Goal: Find specific page/section: Find specific page/section

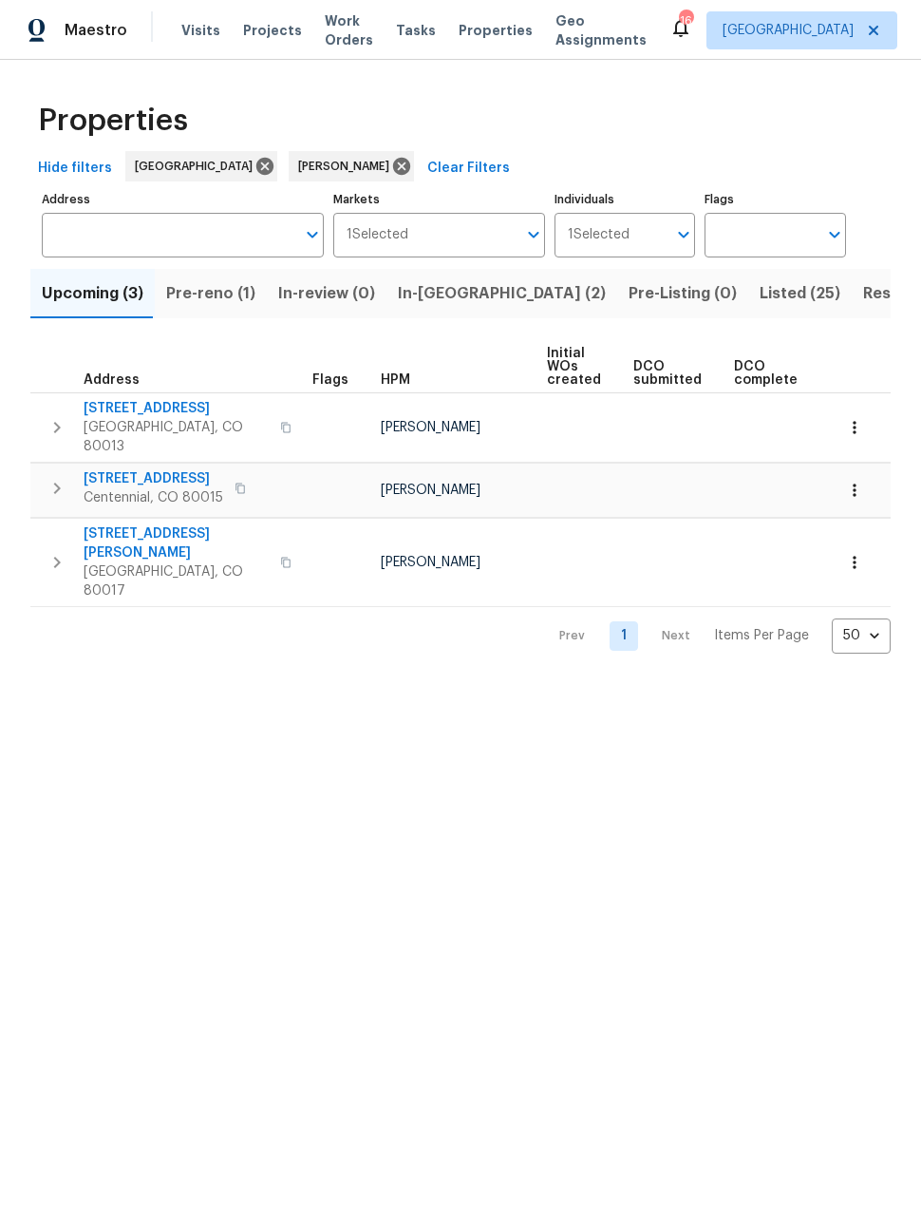
click at [760, 293] on span "Listed (25)" at bounding box center [800, 293] width 81 height 27
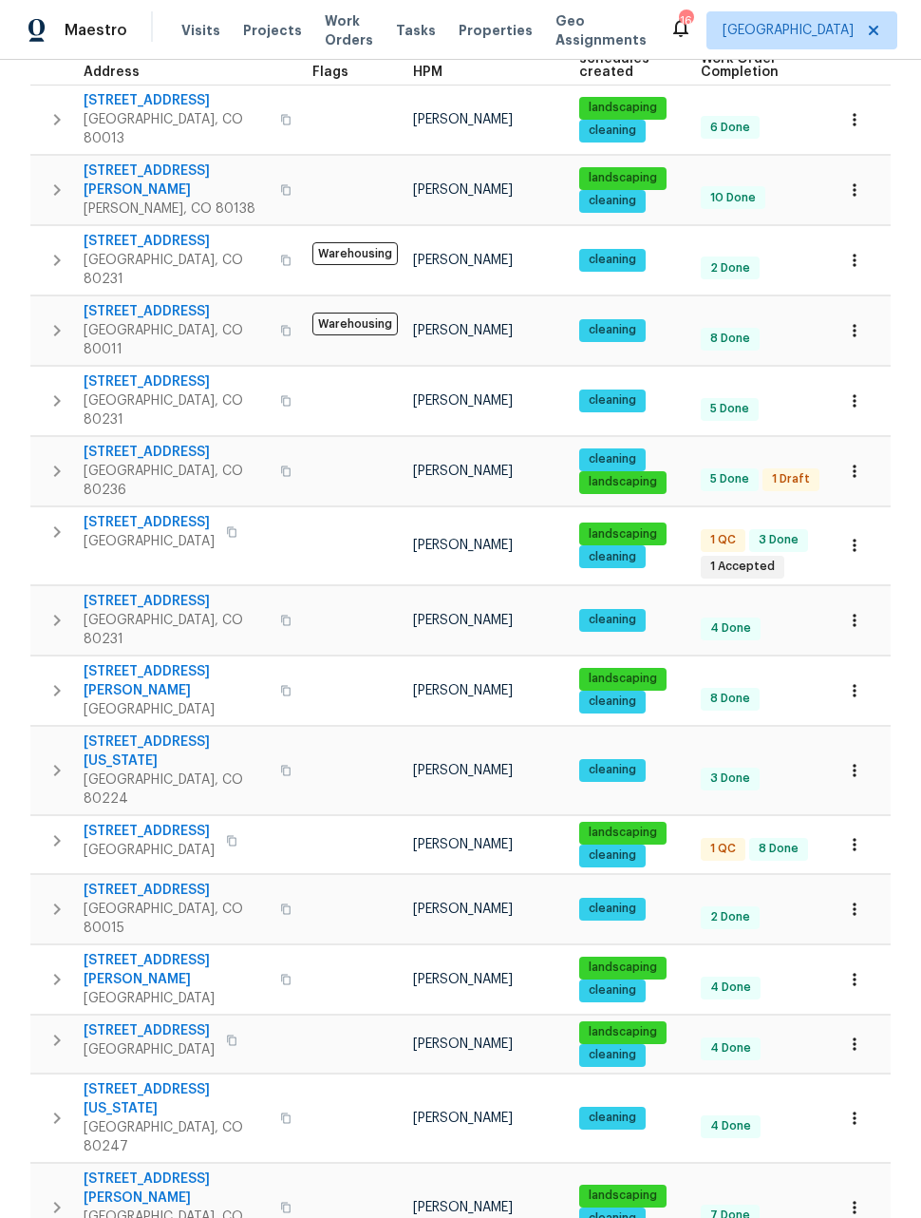
scroll to position [310, 0]
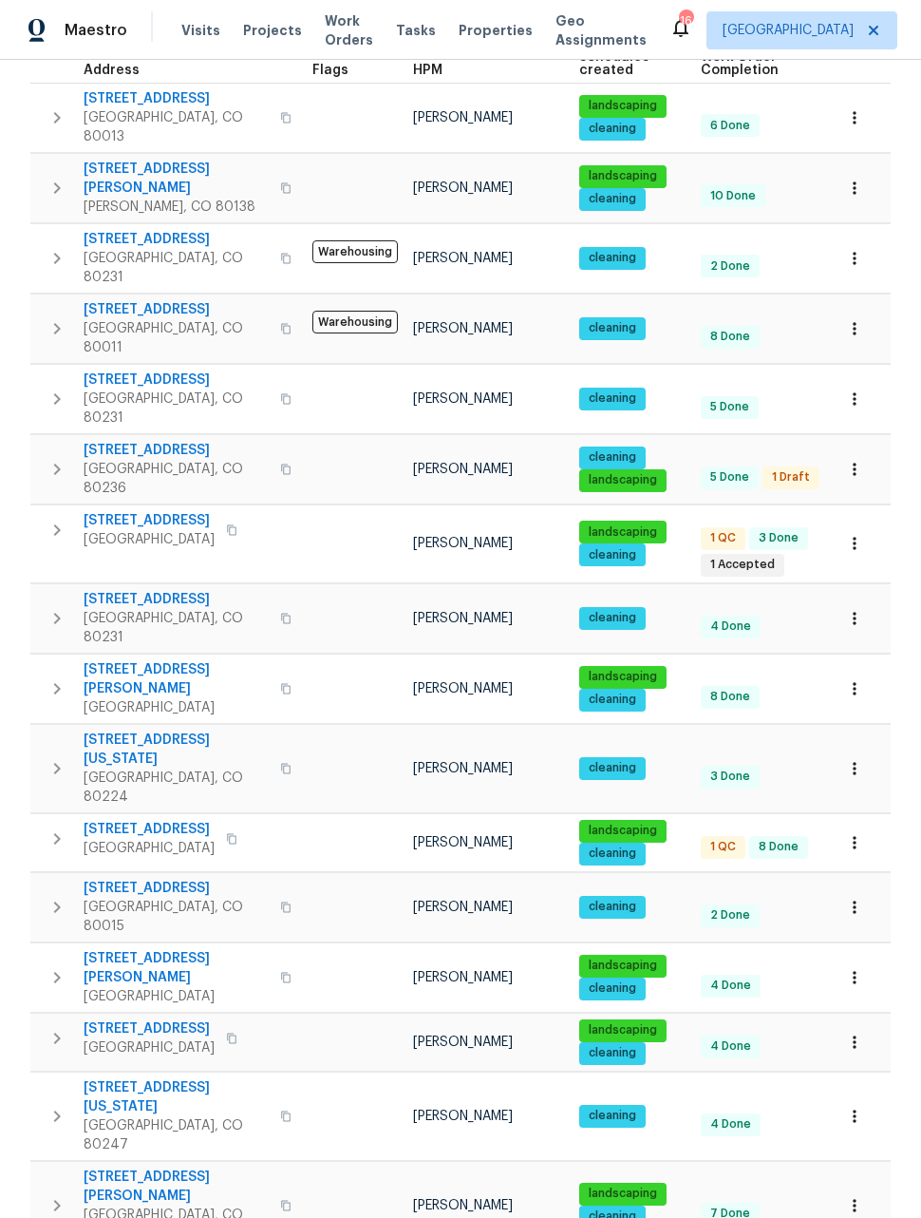
click at [853, 1033] on icon "button" at bounding box center [854, 1042] width 19 height 19
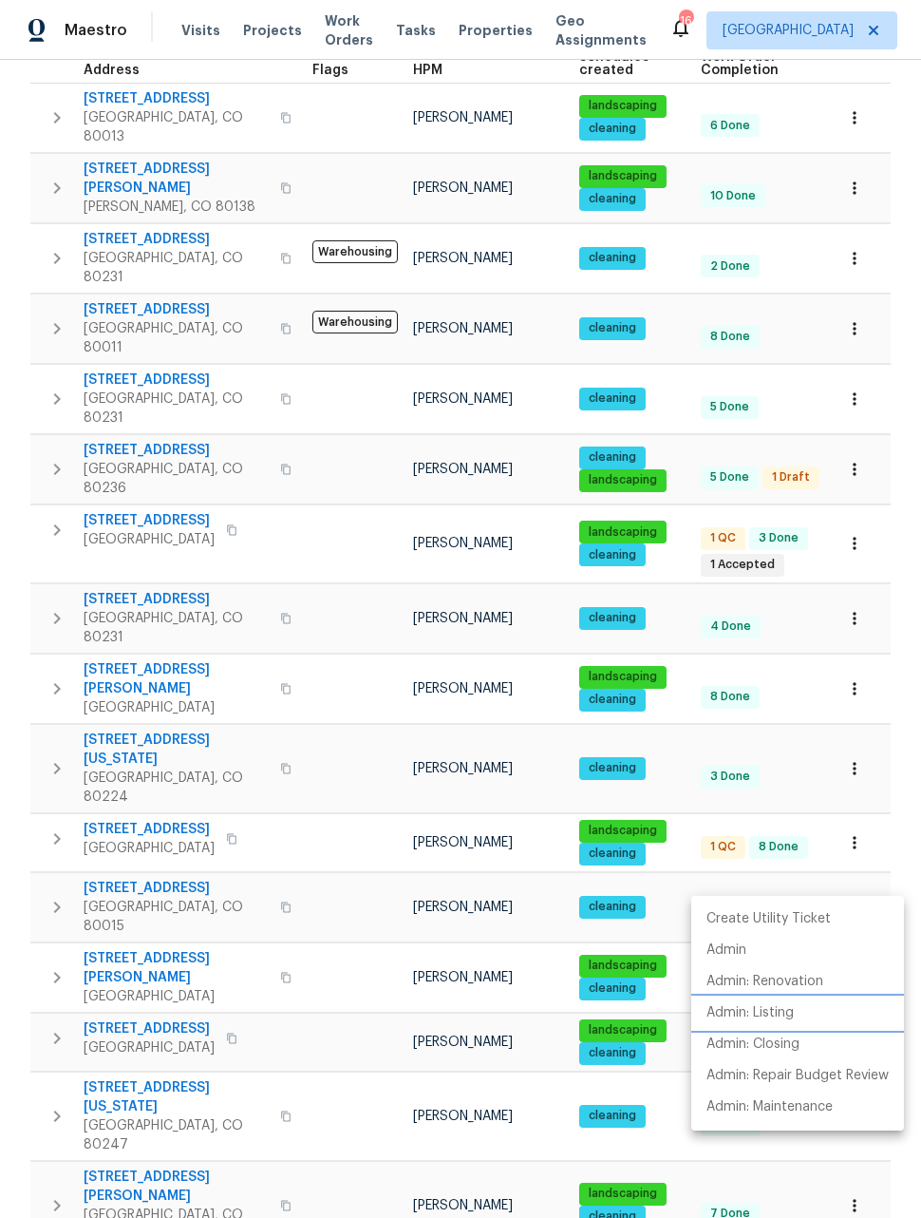
click at [769, 1012] on p "Admin: Listing" at bounding box center [750, 1013] width 87 height 20
click at [896, 807] on div at bounding box center [460, 609] width 921 height 1218
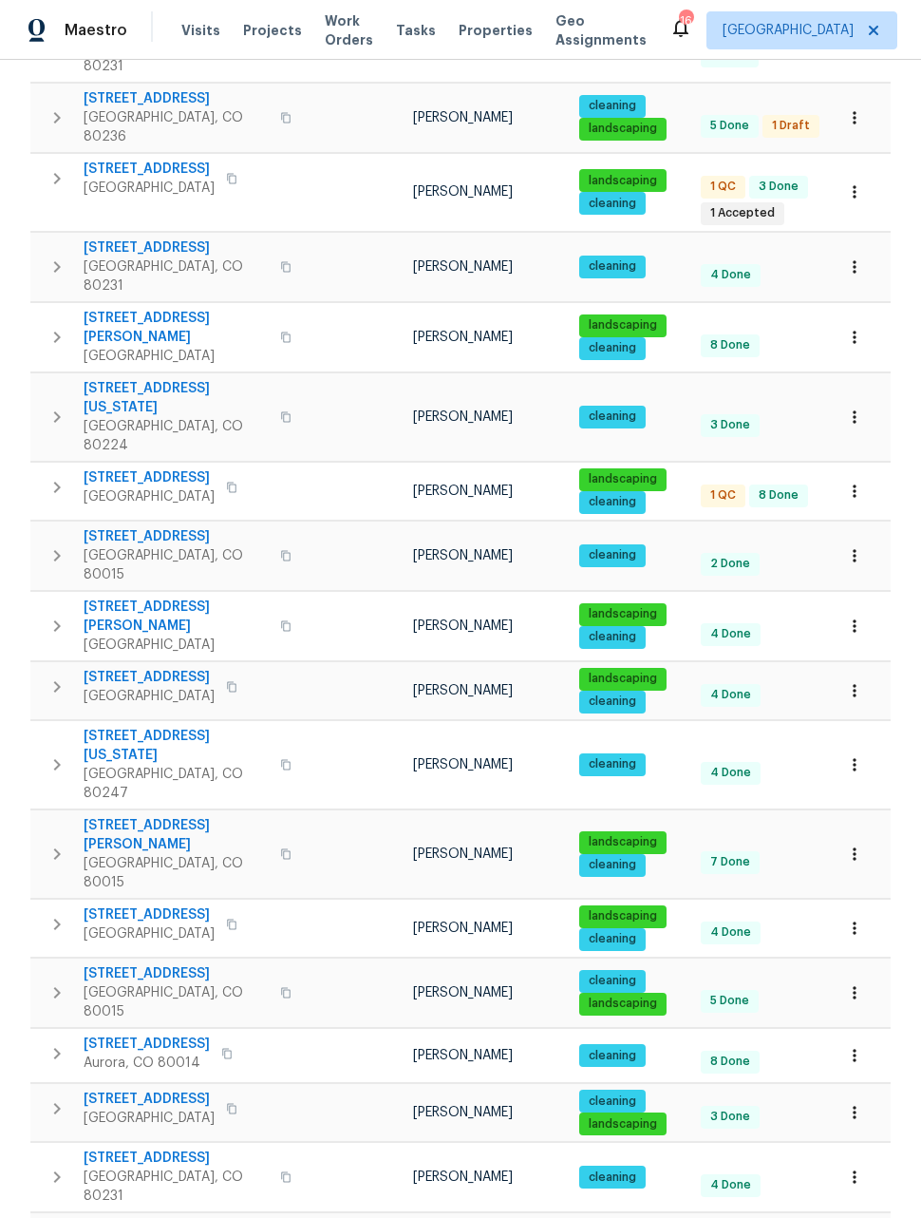
scroll to position [659, 0]
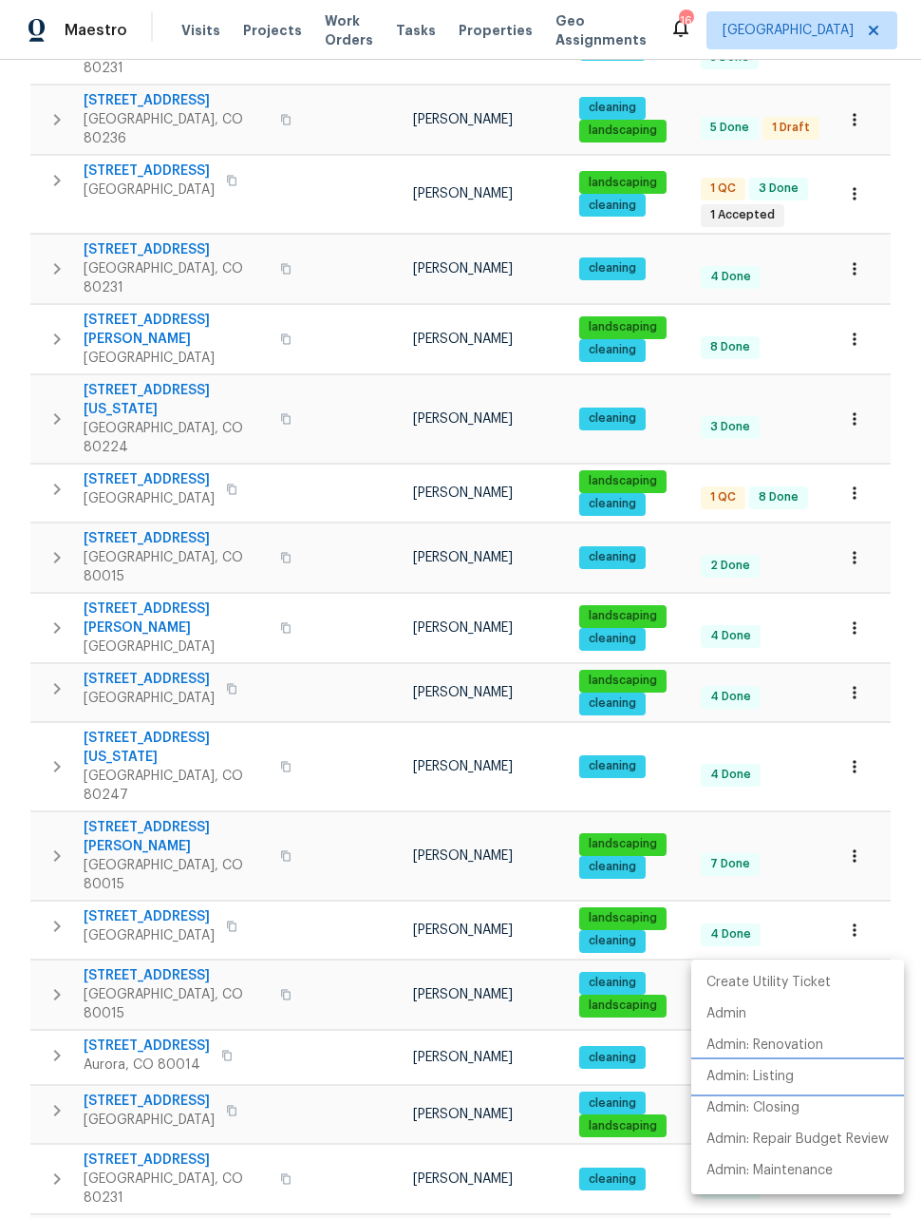
click at [756, 1075] on p "Admin: Listing" at bounding box center [750, 1077] width 87 height 20
click at [851, 725] on div at bounding box center [460, 609] width 921 height 1218
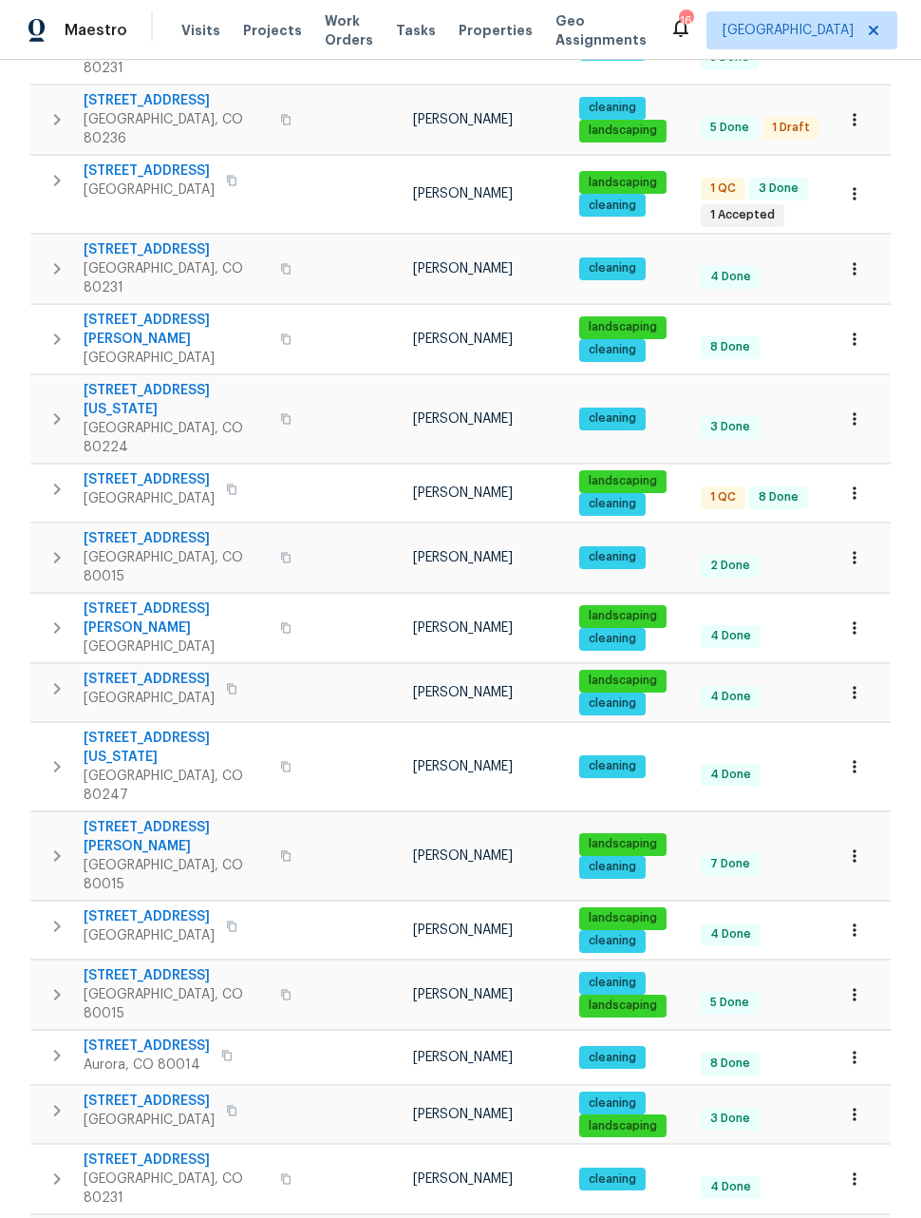
click at [864, 985] on icon "button" at bounding box center [854, 994] width 19 height 19
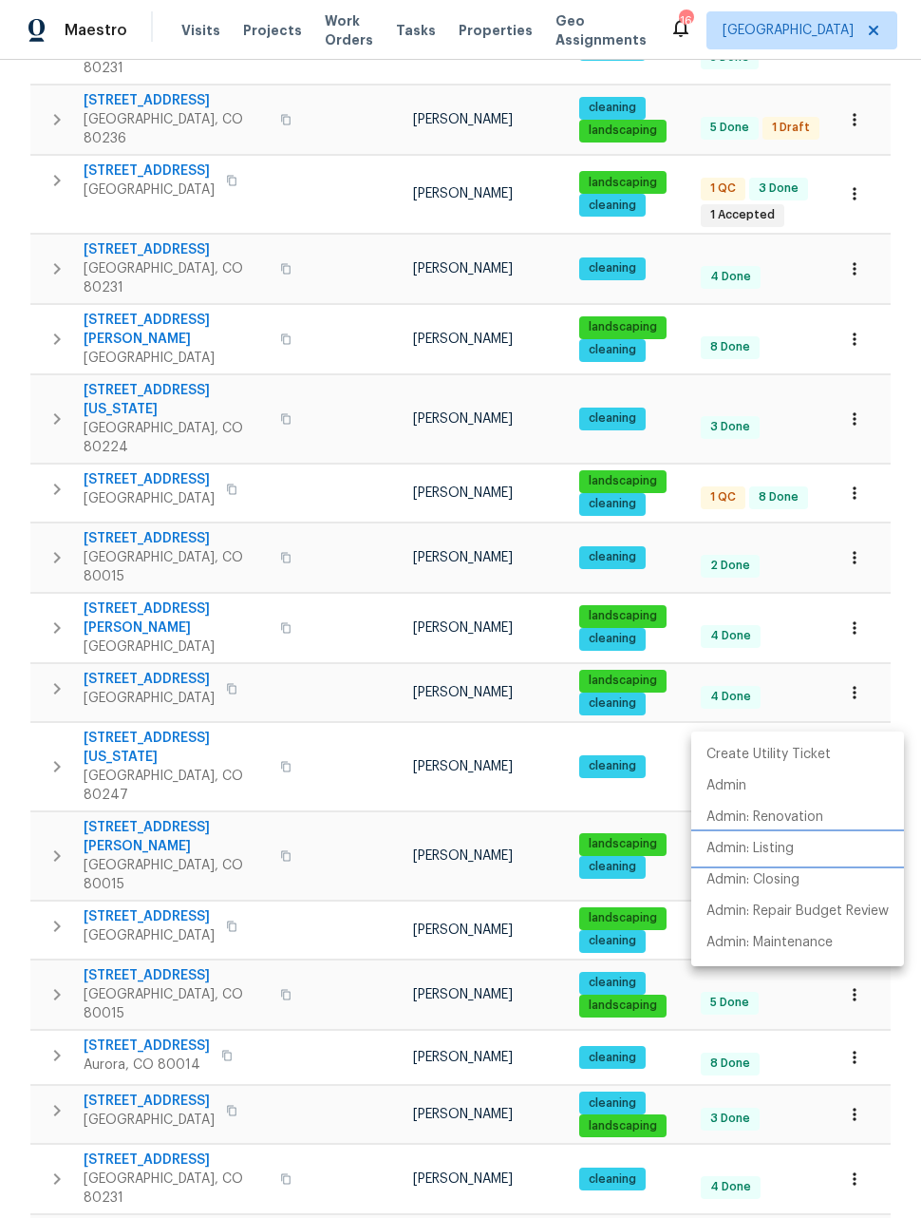
click at [759, 844] on p "Admin: Listing" at bounding box center [750, 849] width 87 height 20
click at [850, 595] on div at bounding box center [460, 609] width 921 height 1218
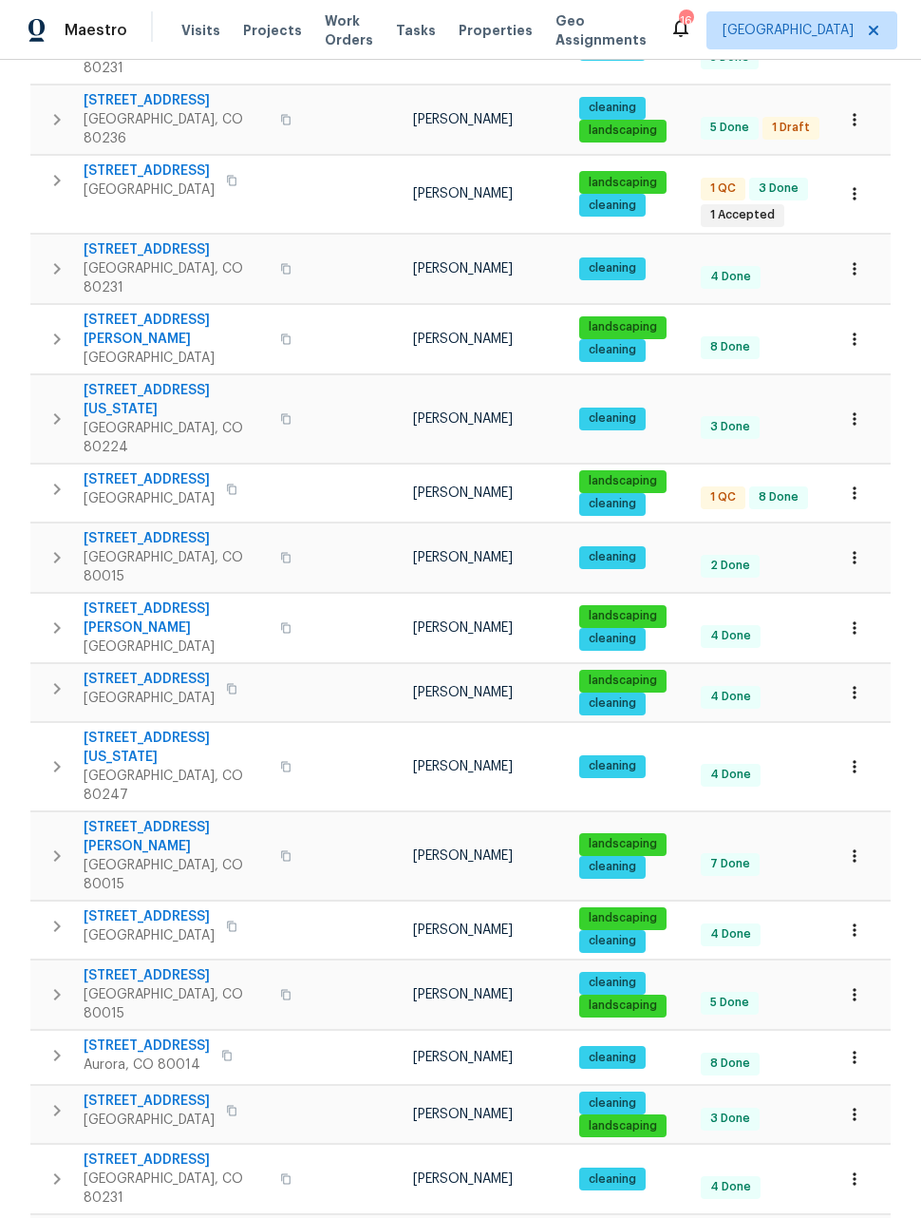
click at [858, 835] on button "button" at bounding box center [855, 856] width 42 height 42
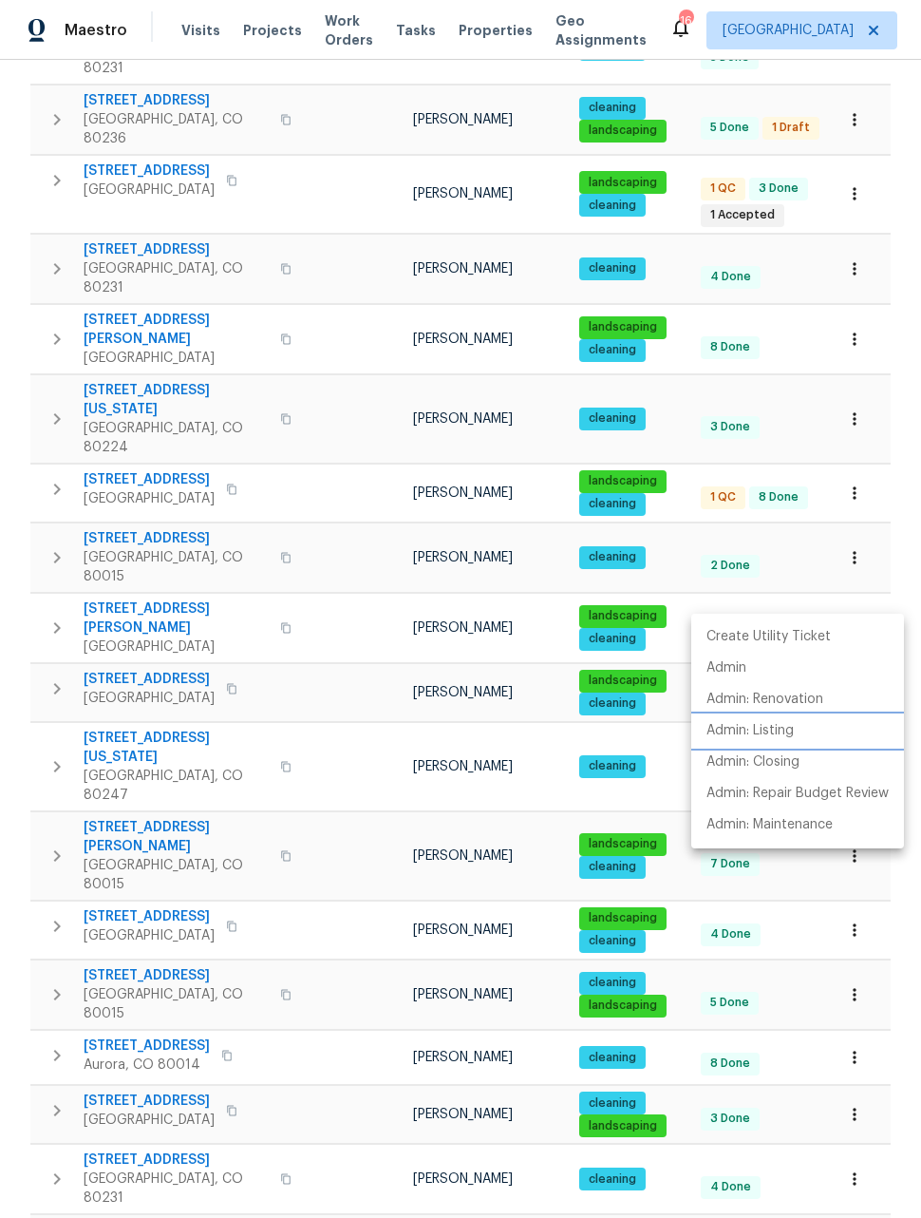
click at [759, 729] on p "Admin: Listing" at bounding box center [750, 731] width 87 height 20
click at [354, 492] on div at bounding box center [460, 609] width 921 height 1218
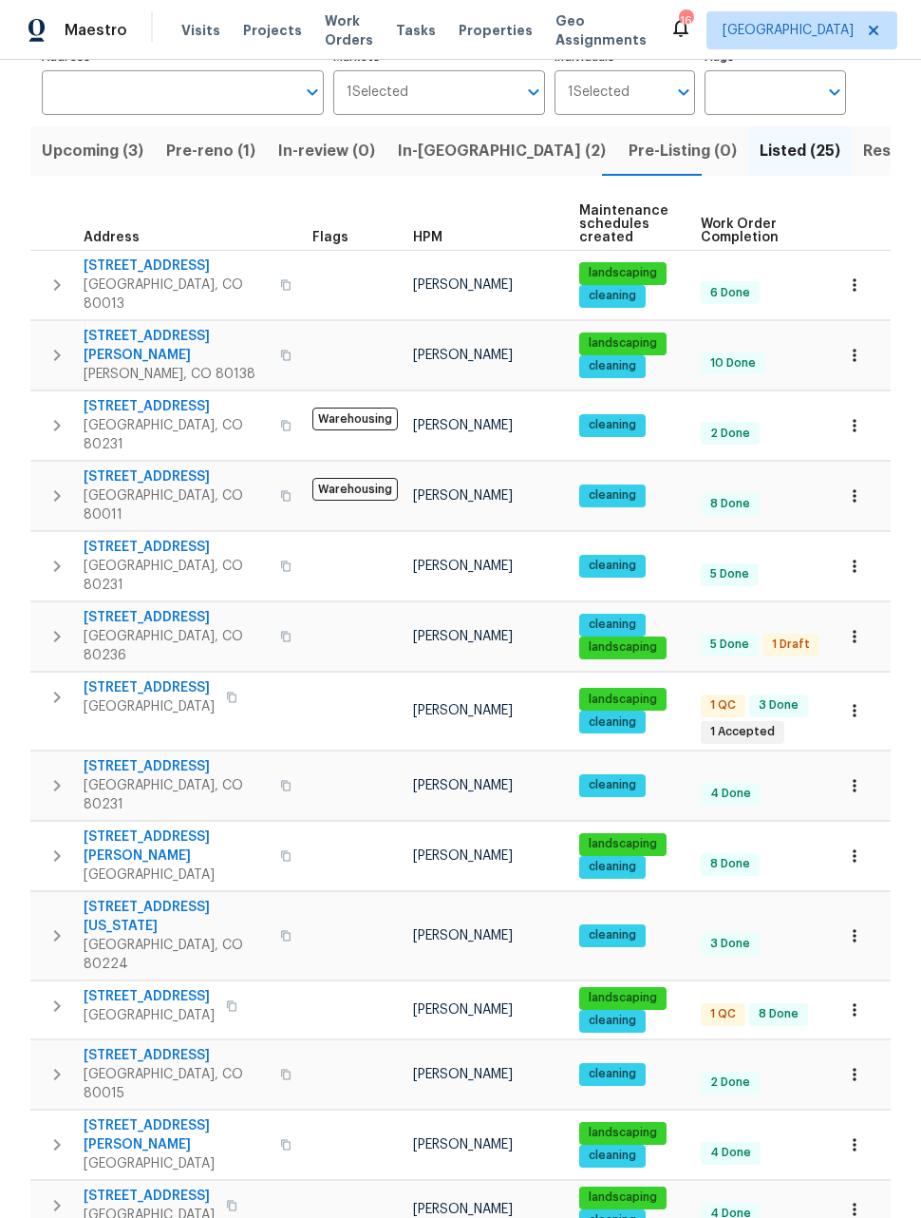
scroll to position [142, 0]
